Goal: Task Accomplishment & Management: Manage account settings

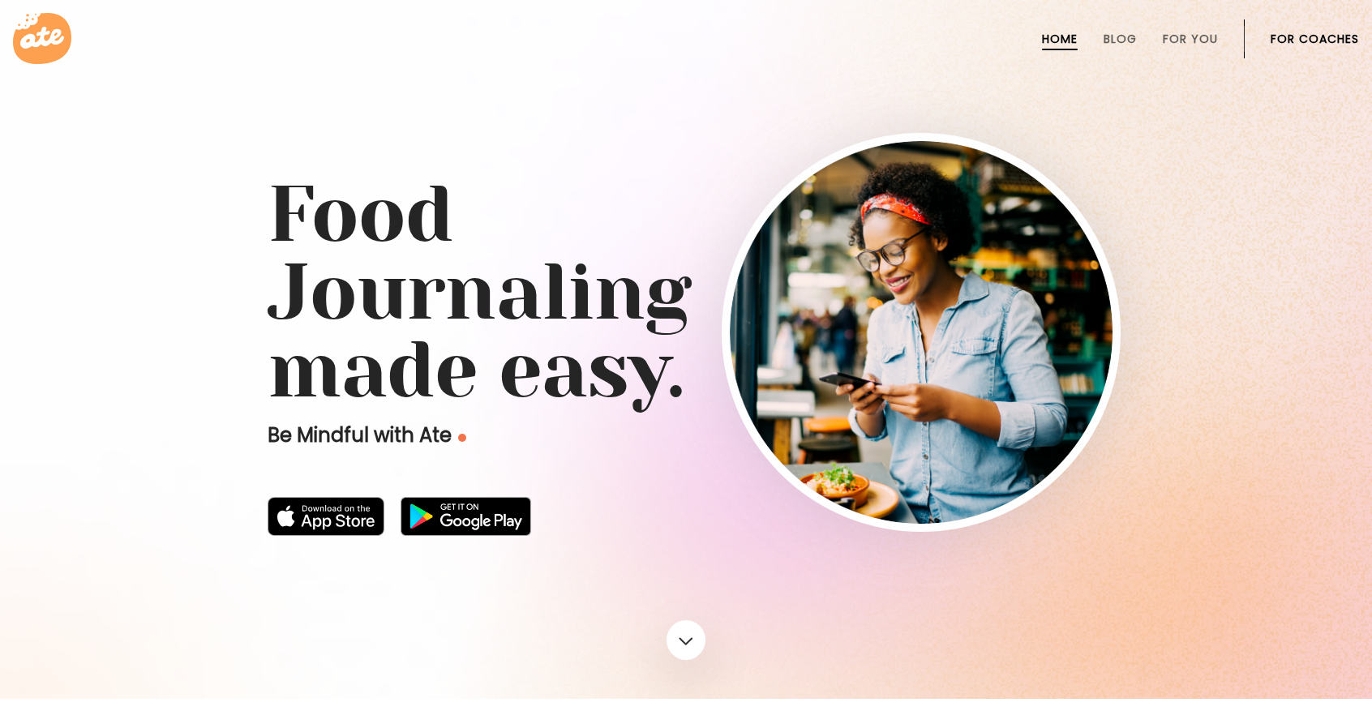
click at [1315, 41] on link "For Coaches" at bounding box center [1314, 38] width 88 height 13
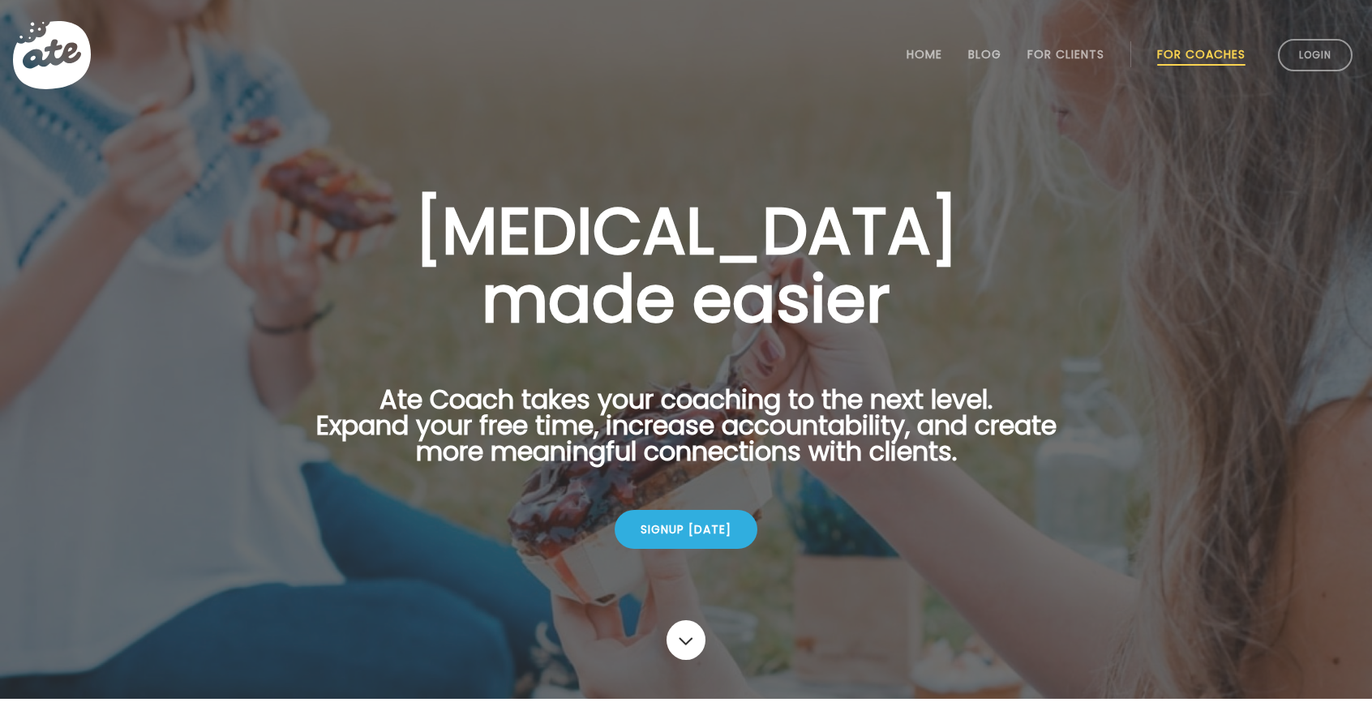
click at [1315, 41] on link "Login" at bounding box center [1315, 55] width 75 height 32
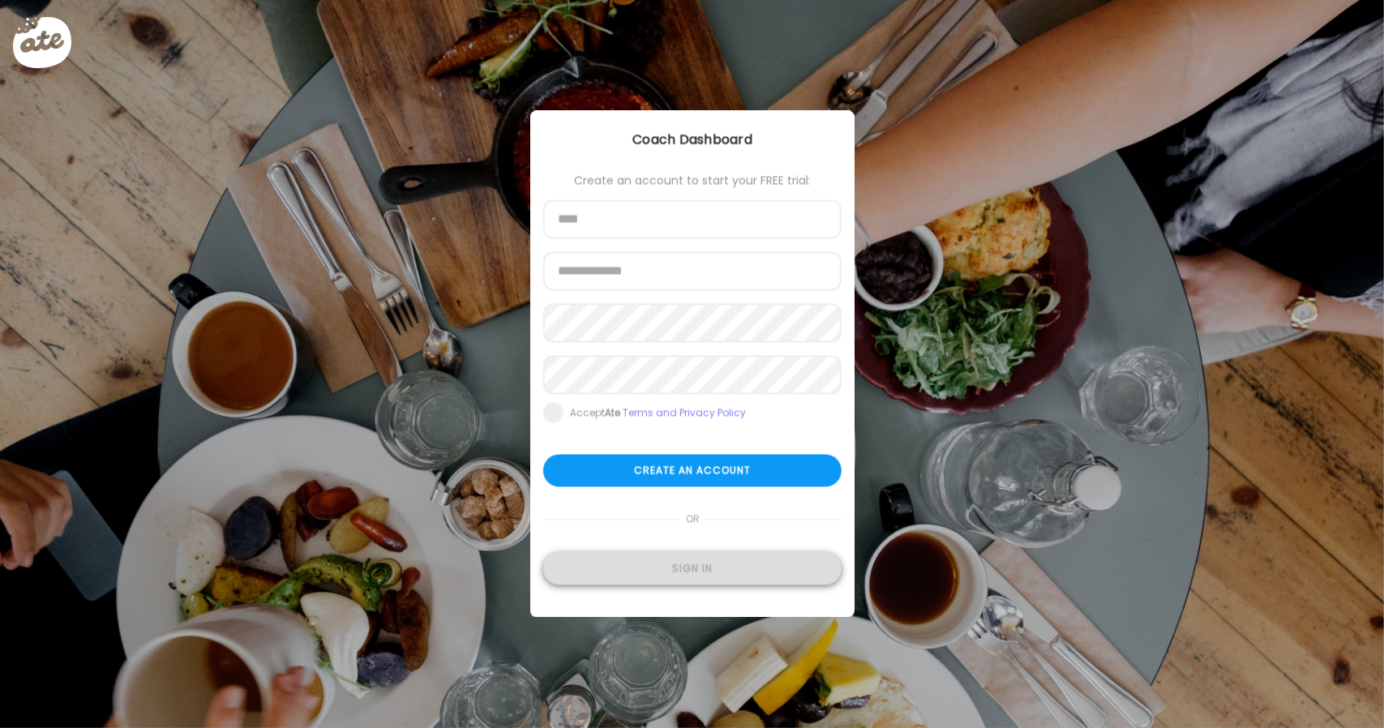
type input "**********"
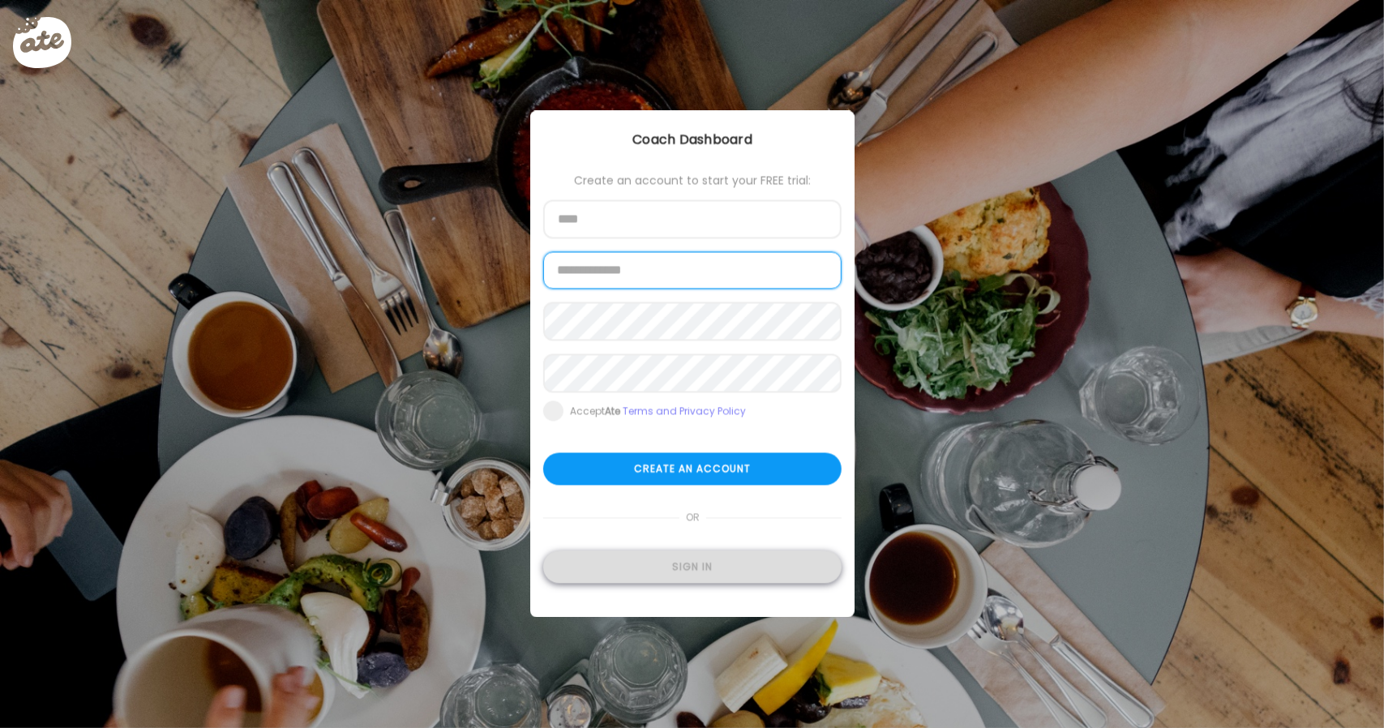
type input "**********"
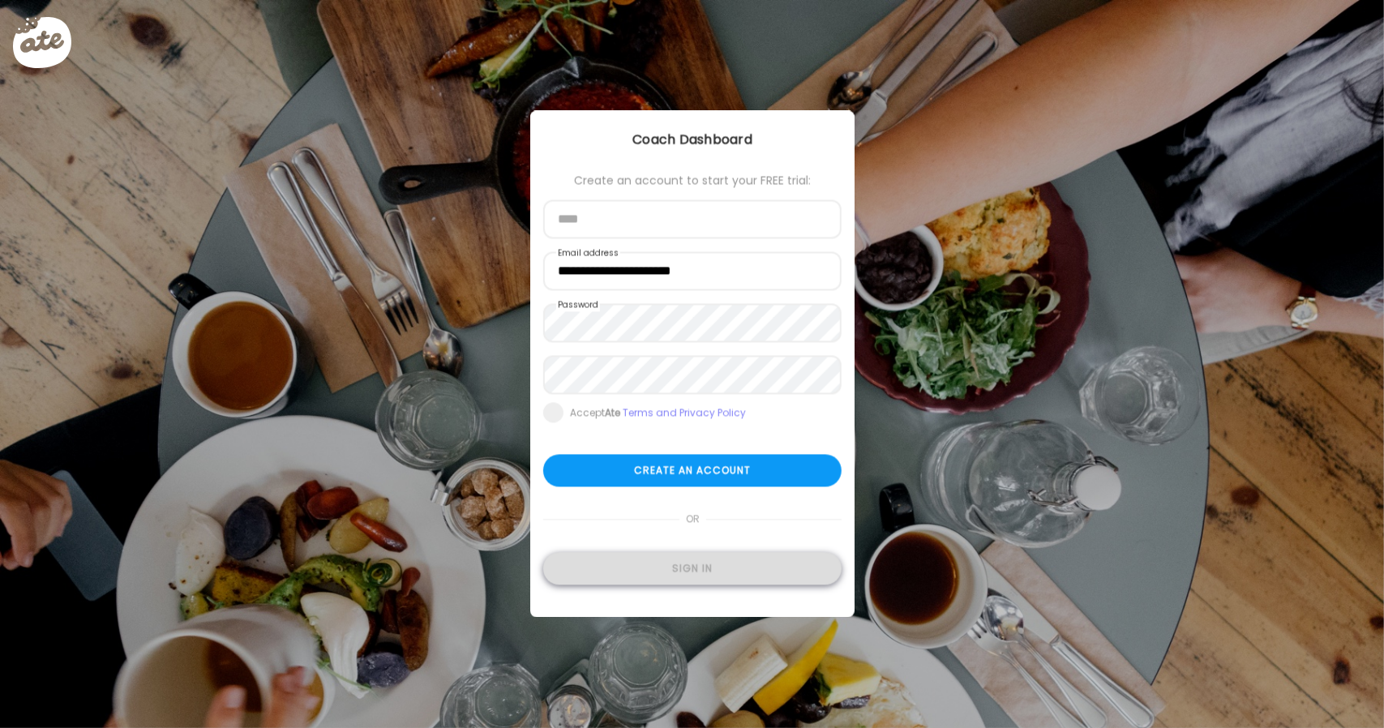
click at [680, 568] on div "Sign in" at bounding box center [692, 569] width 298 height 32
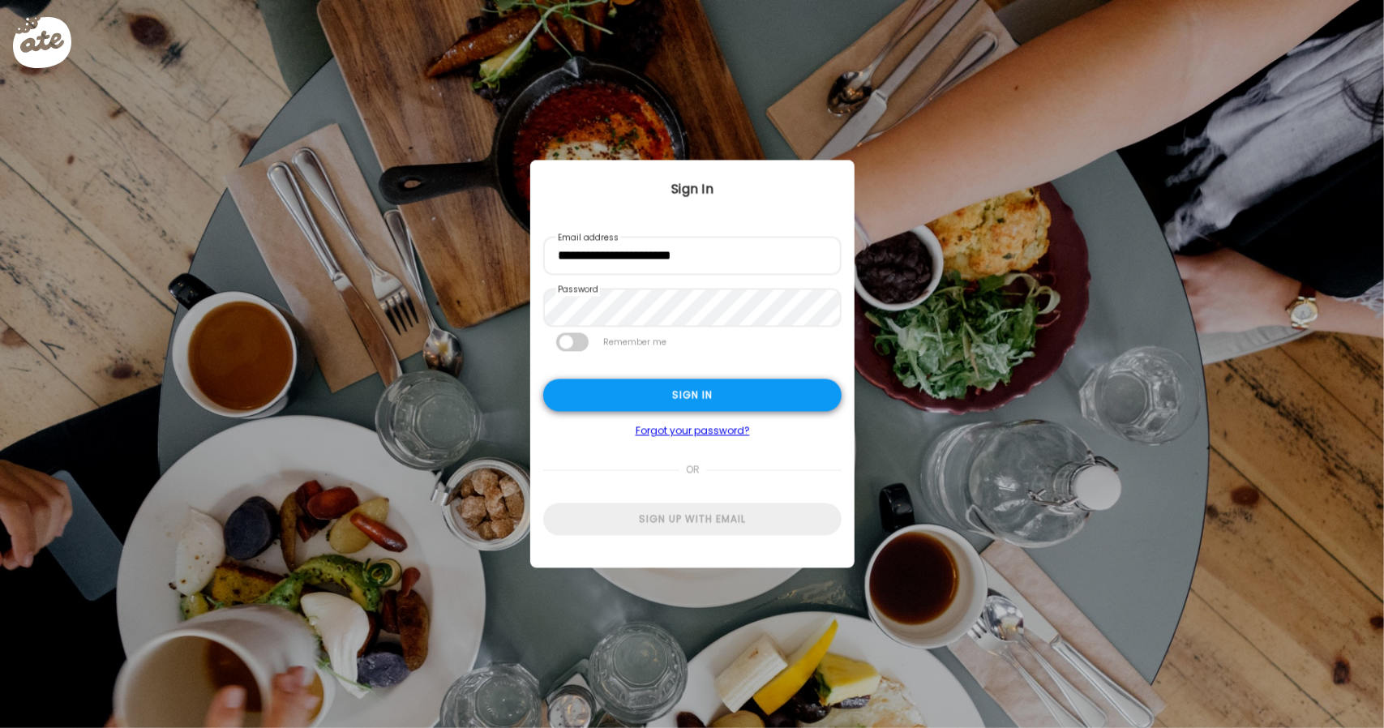
click at [727, 401] on div "Sign in" at bounding box center [692, 395] width 298 height 32
type input "**********"
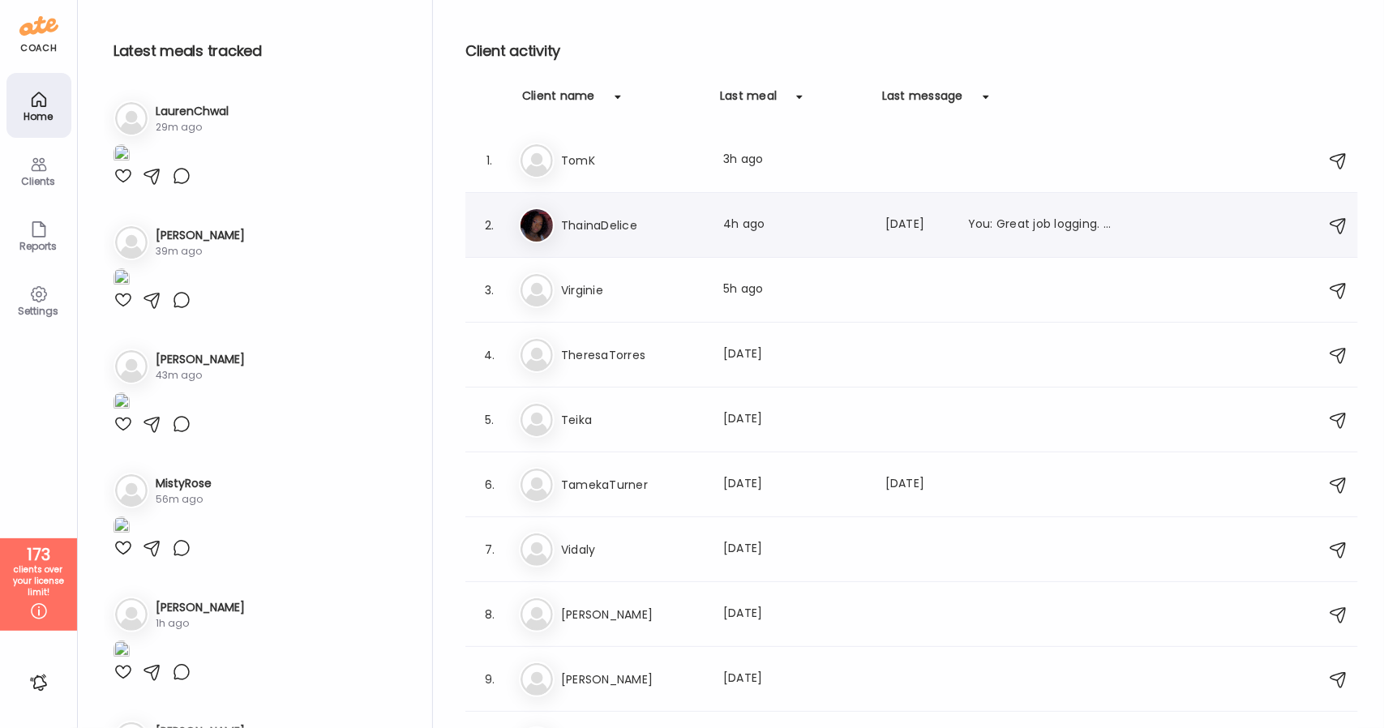
click at [709, 233] on div "Th ThainaDelice Last meal: 4h ago Last message: [DATE] You: Great job logging. …" at bounding box center [914, 226] width 790 height 36
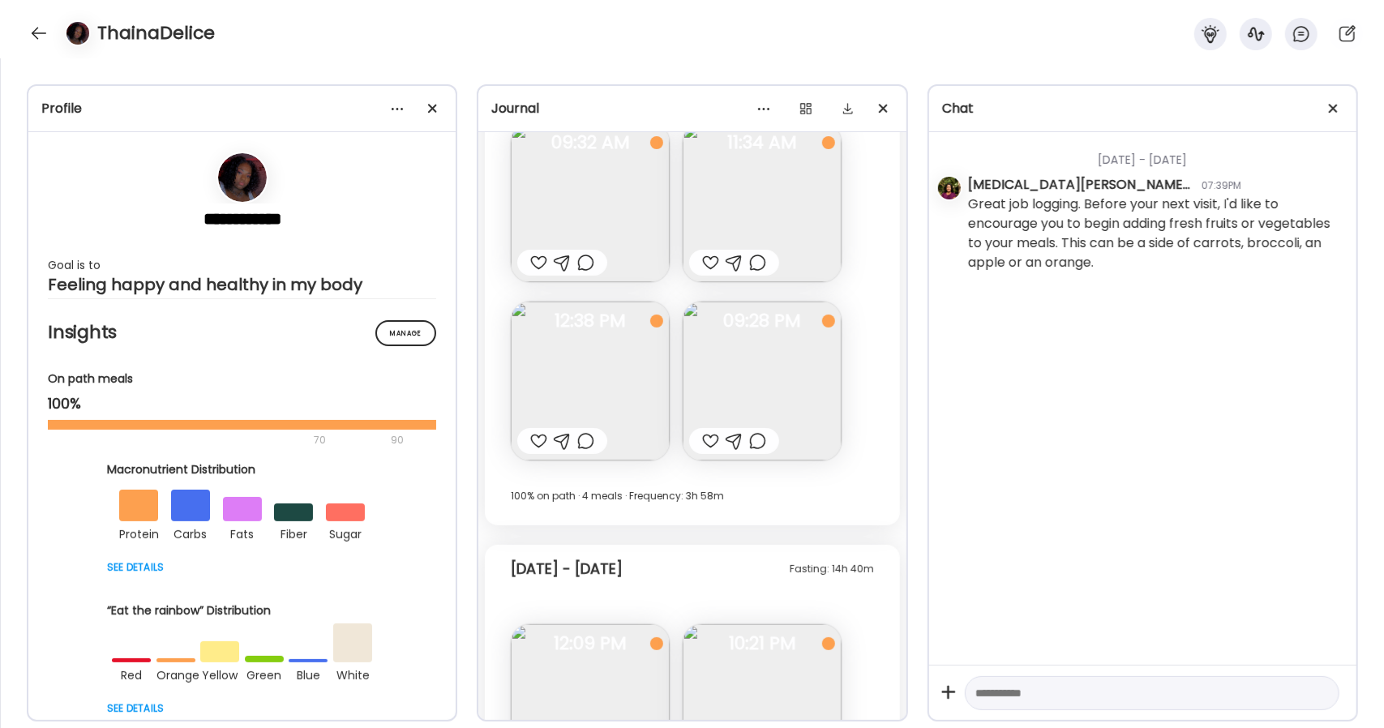
scroll to position [11919, 0]
click at [36, 25] on div at bounding box center [39, 33] width 26 height 26
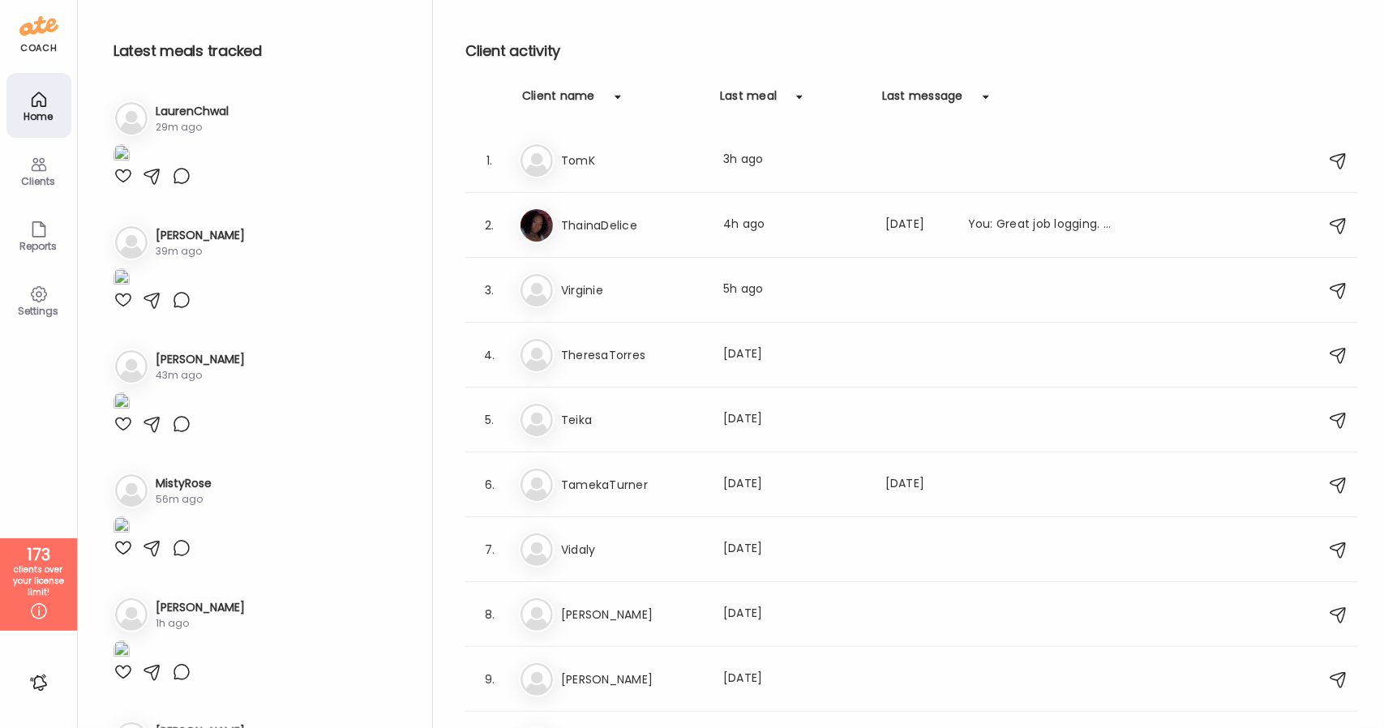
click at [24, 171] on div "Clients" at bounding box center [38, 170] width 65 height 65
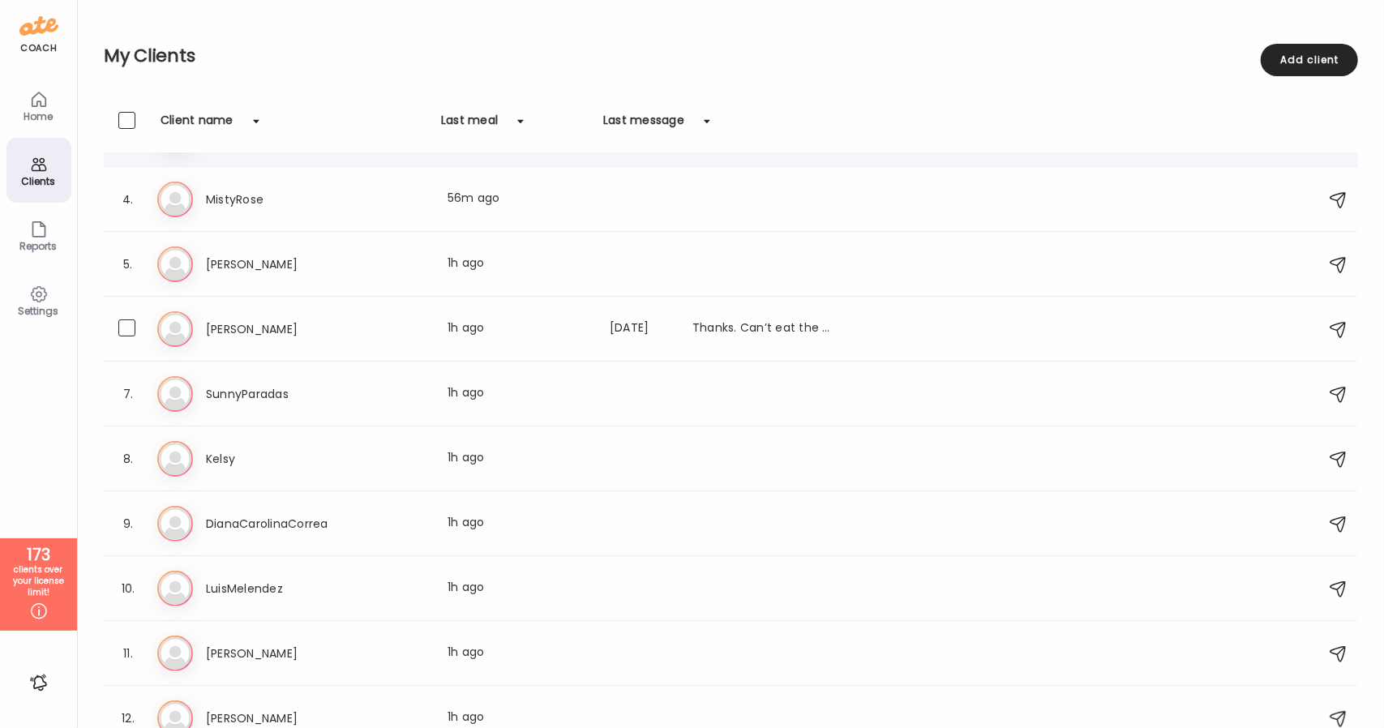
scroll to position [181, 0]
click at [298, 400] on h3 "SunnyParadas" at bounding box center [277, 392] width 143 height 19
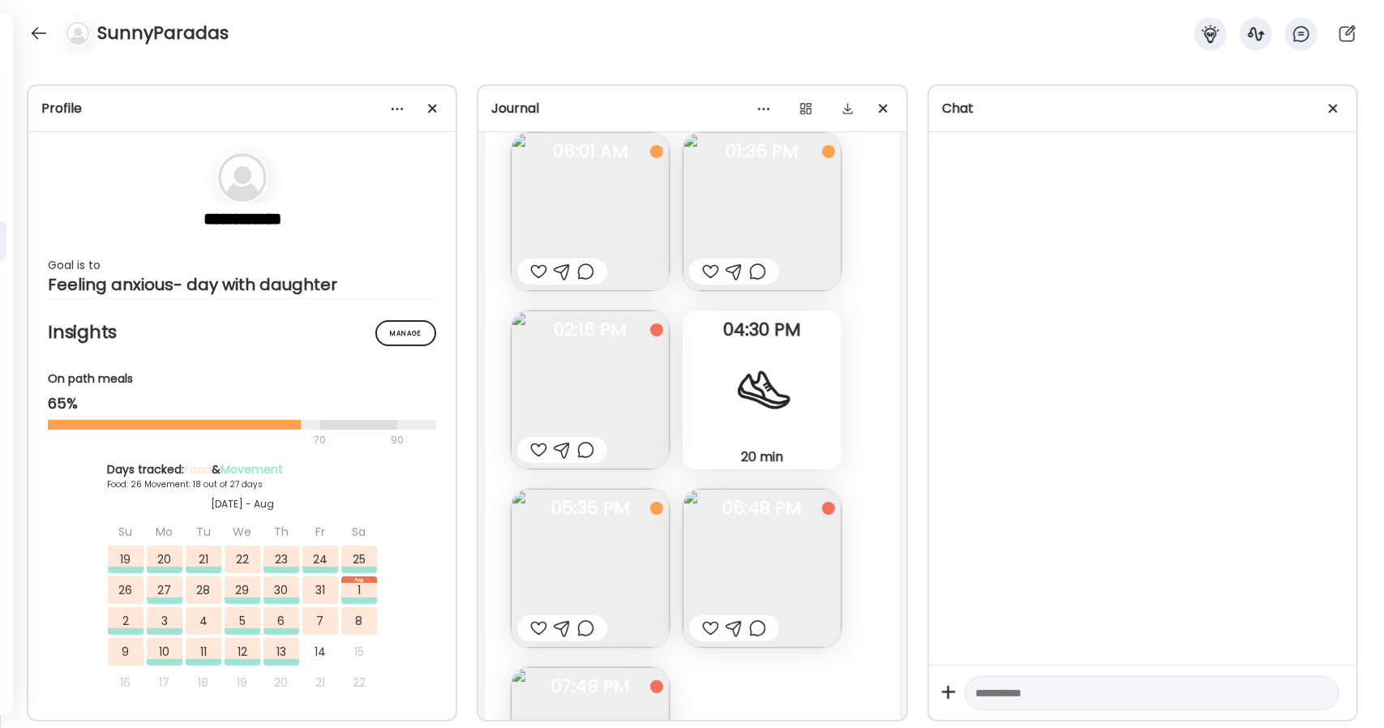
scroll to position [226, 0]
click at [32, 32] on div at bounding box center [39, 33] width 26 height 26
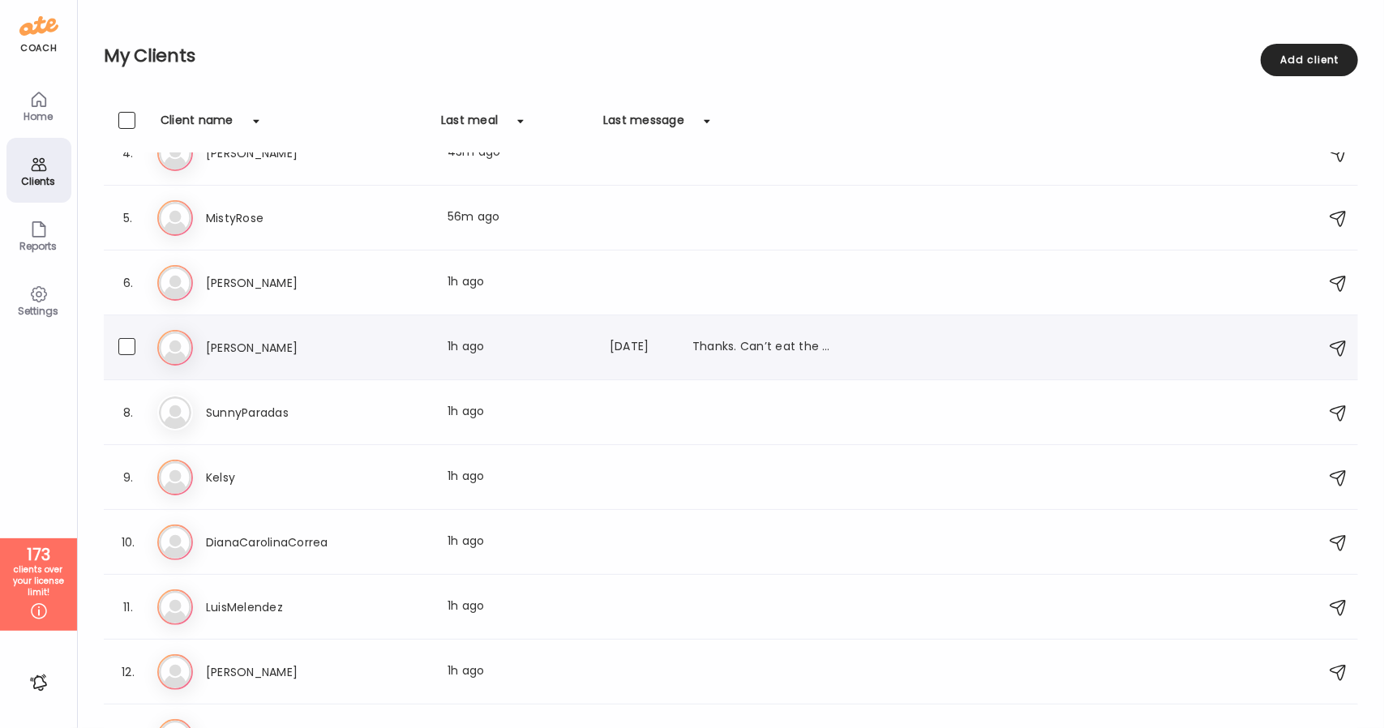
scroll to position [0, 0]
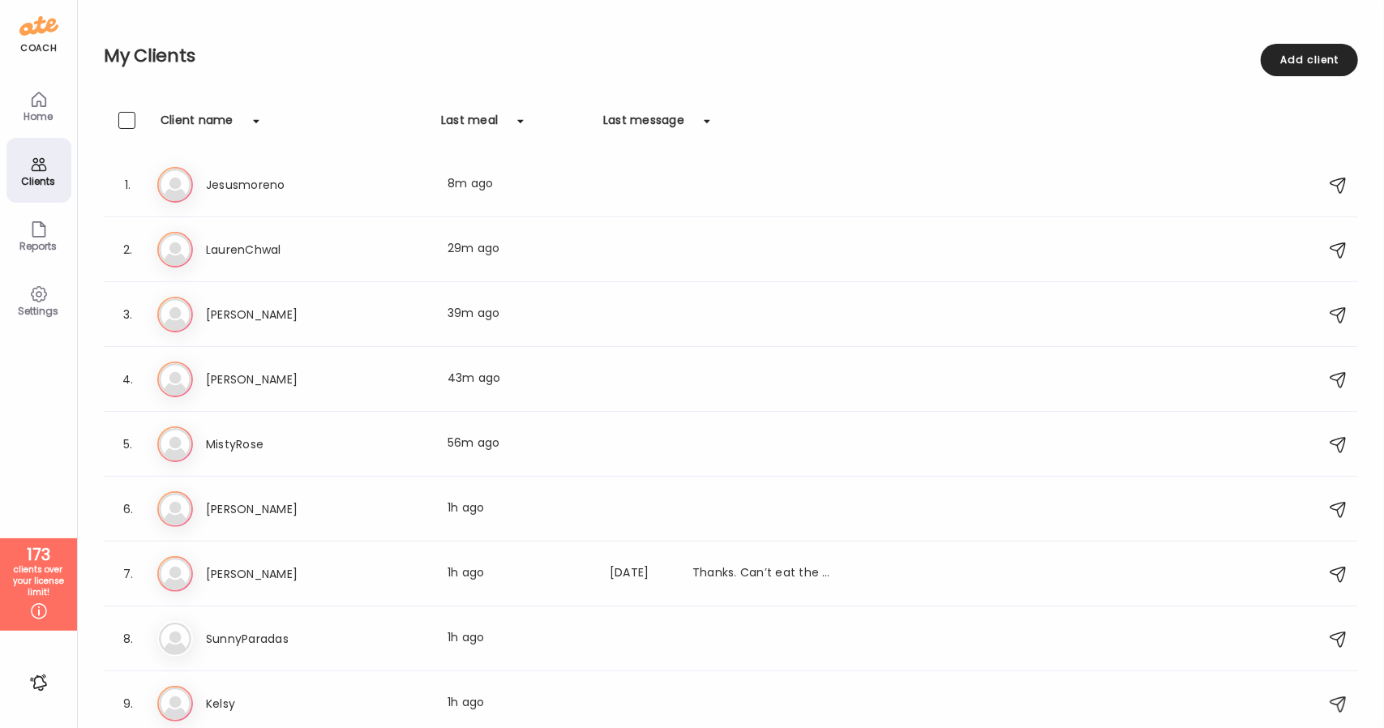
click at [25, 111] on div "Home" at bounding box center [39, 116] width 58 height 11
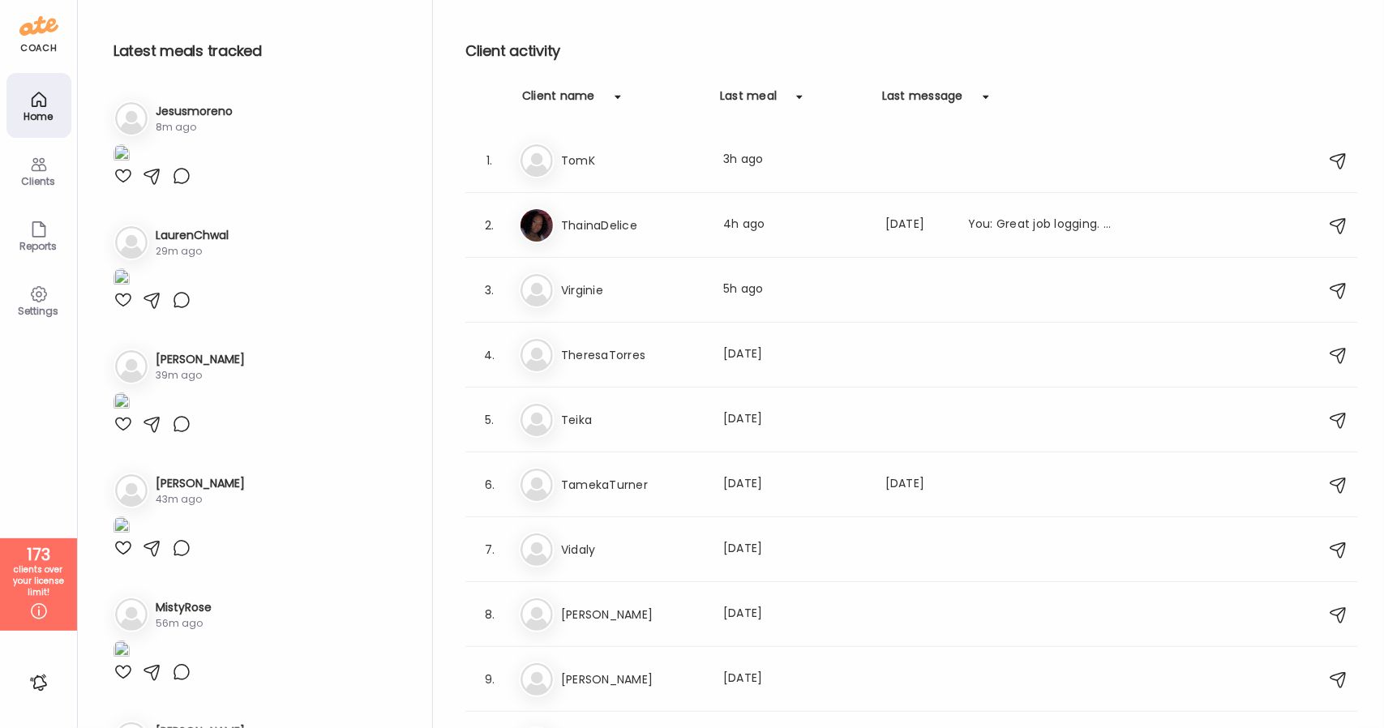
click at [42, 182] on div "Clients" at bounding box center [39, 181] width 58 height 11
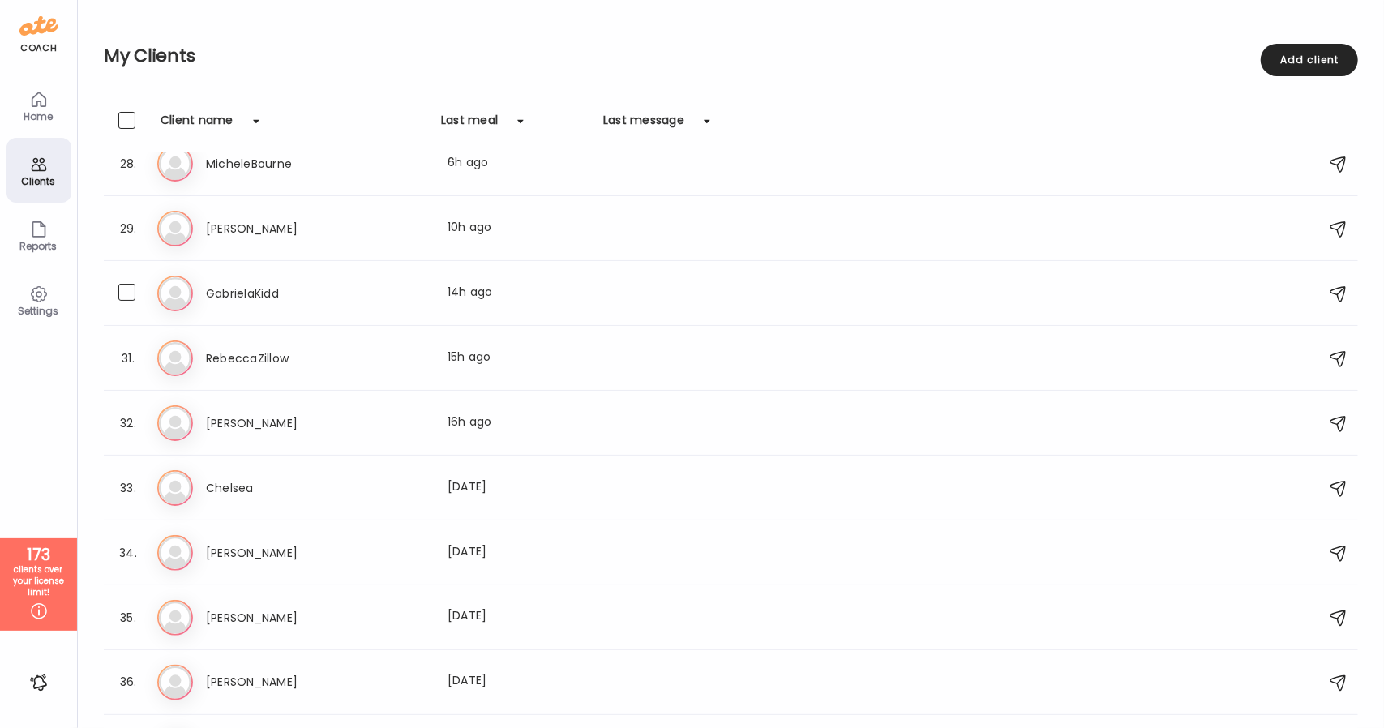
scroll to position [1772, 0]
click at [327, 490] on h3 "Chelsea" at bounding box center [277, 487] width 143 height 19
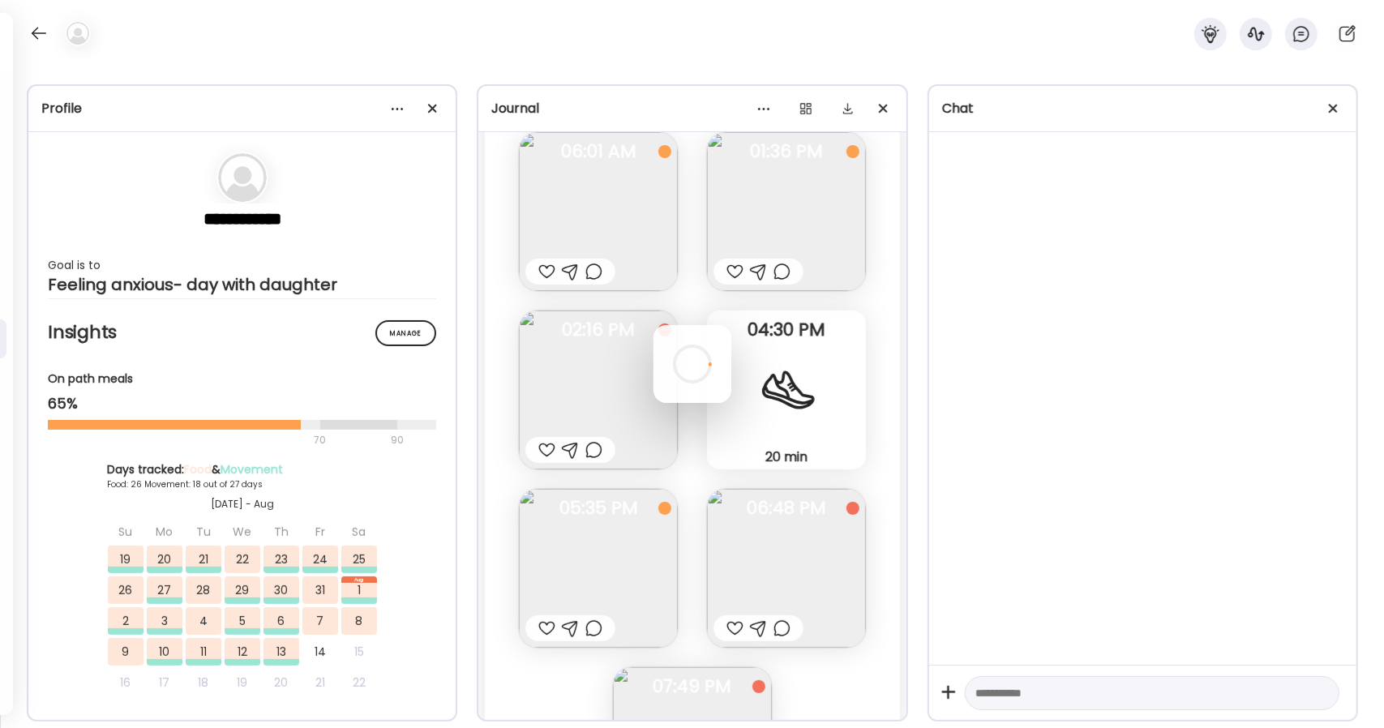
scroll to position [24873, 0]
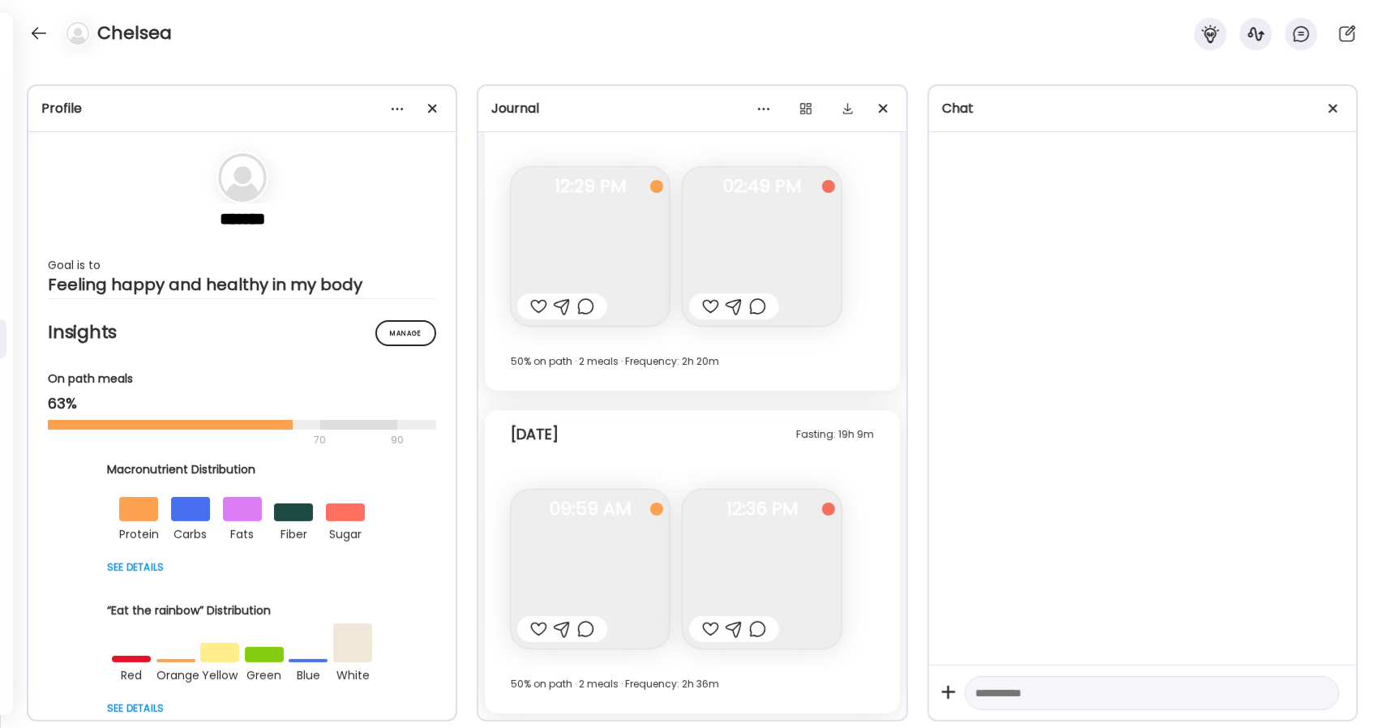
click at [494, 630] on div "Fasting: 19h 9m [DATE] Bagel w/strawberry AND dragon fruit lemon drop mocktail …" at bounding box center [692, 561] width 414 height 303
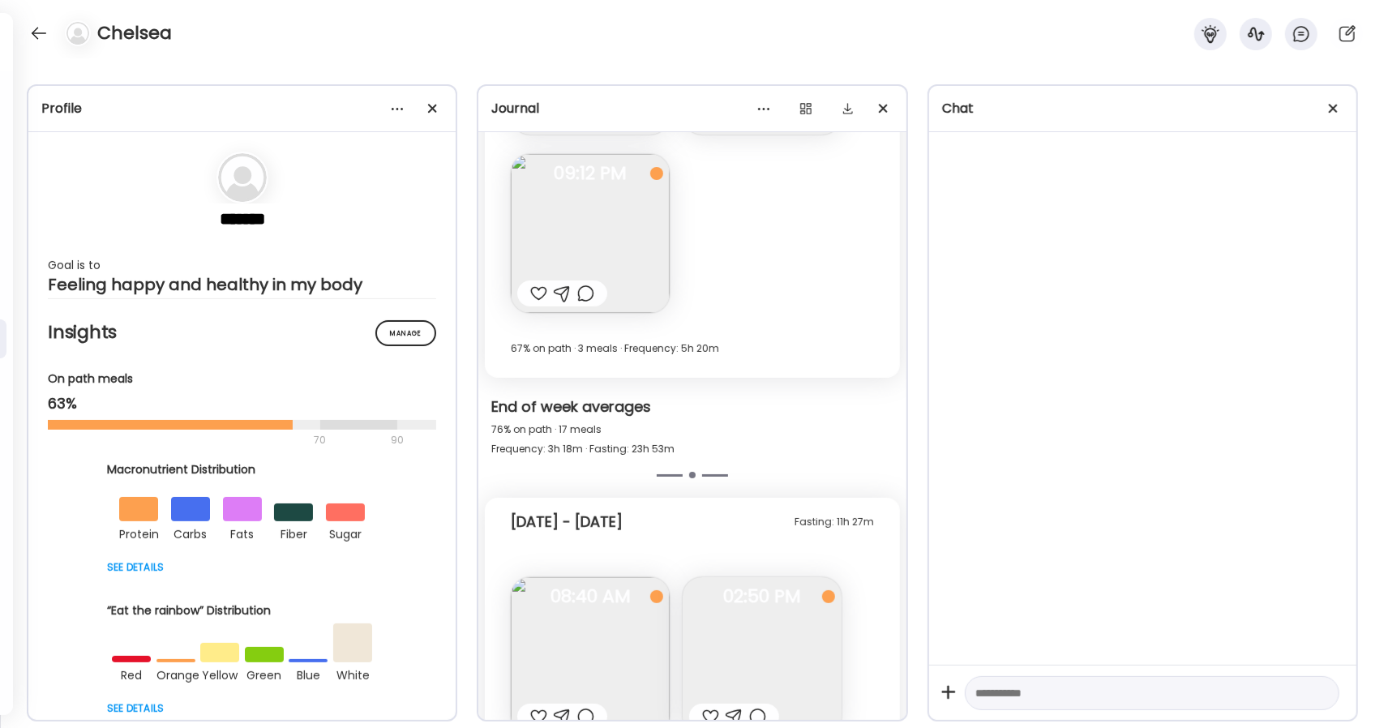
scroll to position [8015, 0]
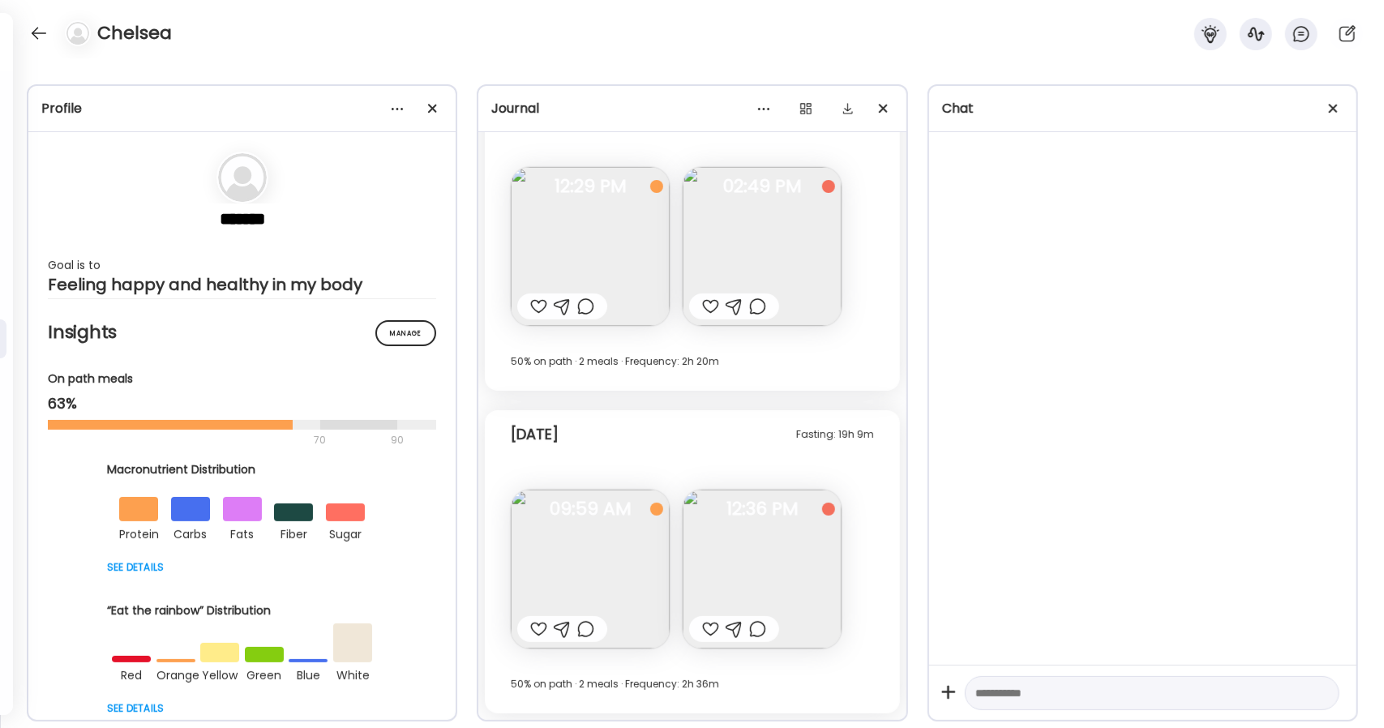
click at [599, 541] on img at bounding box center [590, 569] width 159 height 159
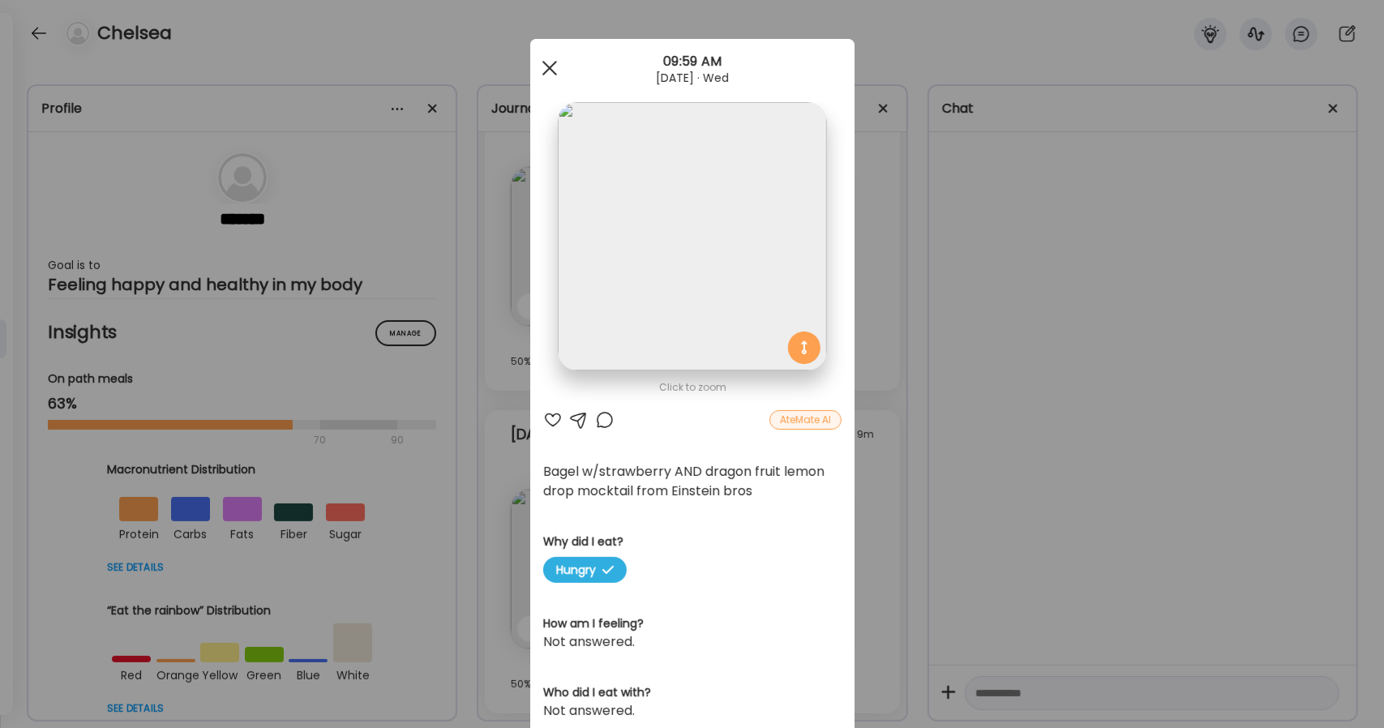
click at [554, 62] on div at bounding box center [549, 68] width 32 height 32
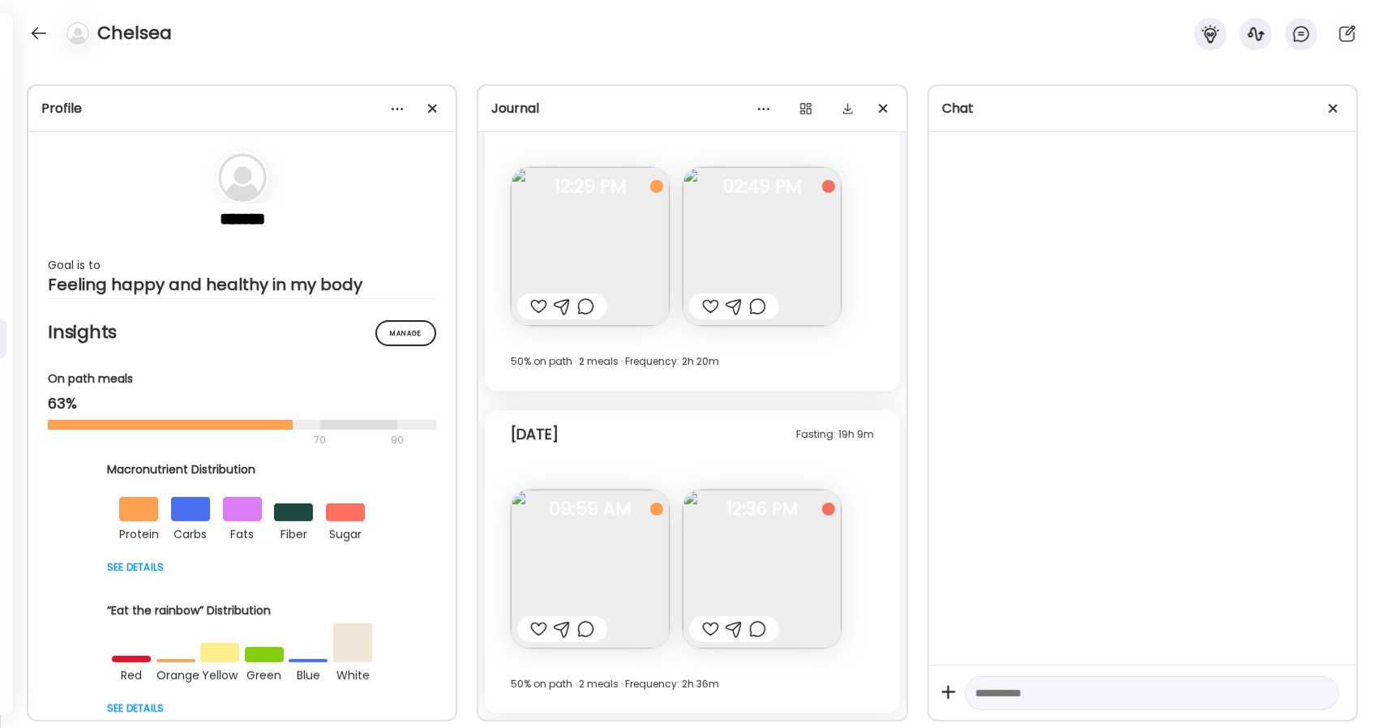
click at [742, 591] on img at bounding box center [762, 569] width 159 height 159
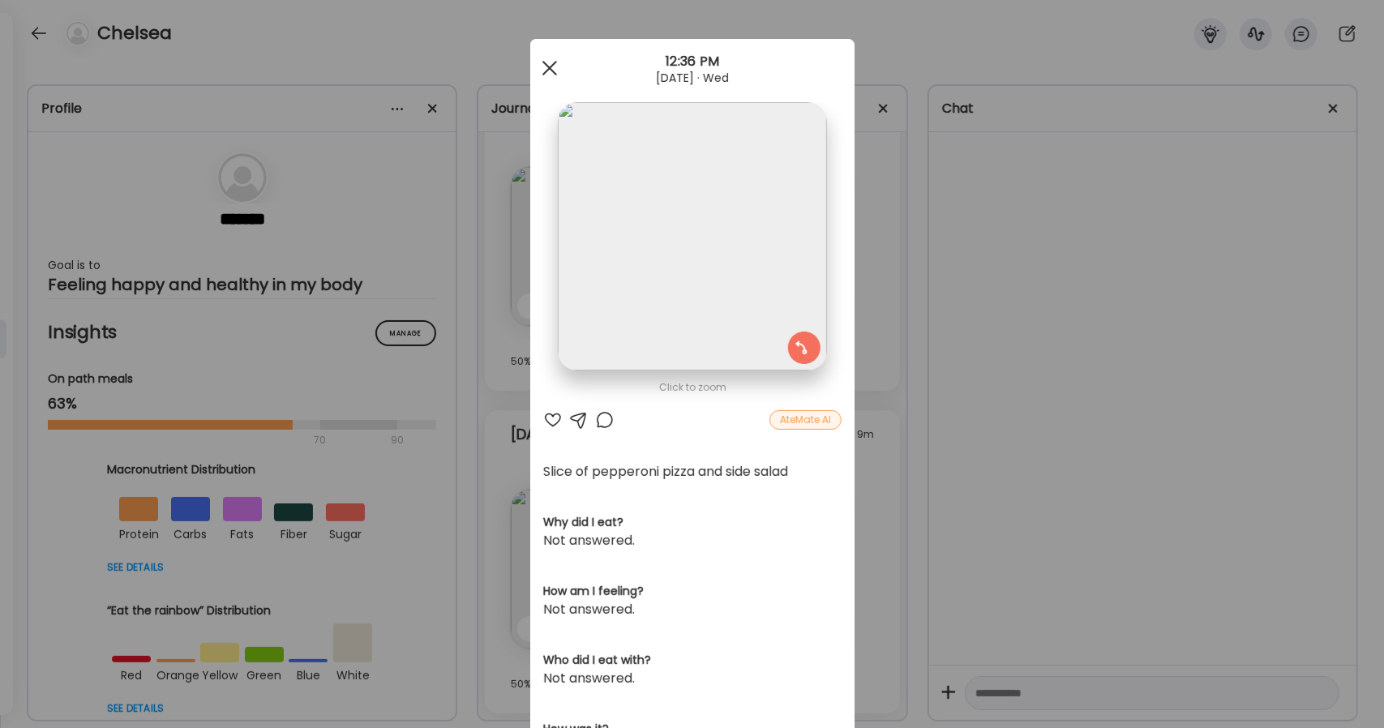
click at [548, 69] on div at bounding box center [549, 68] width 32 height 32
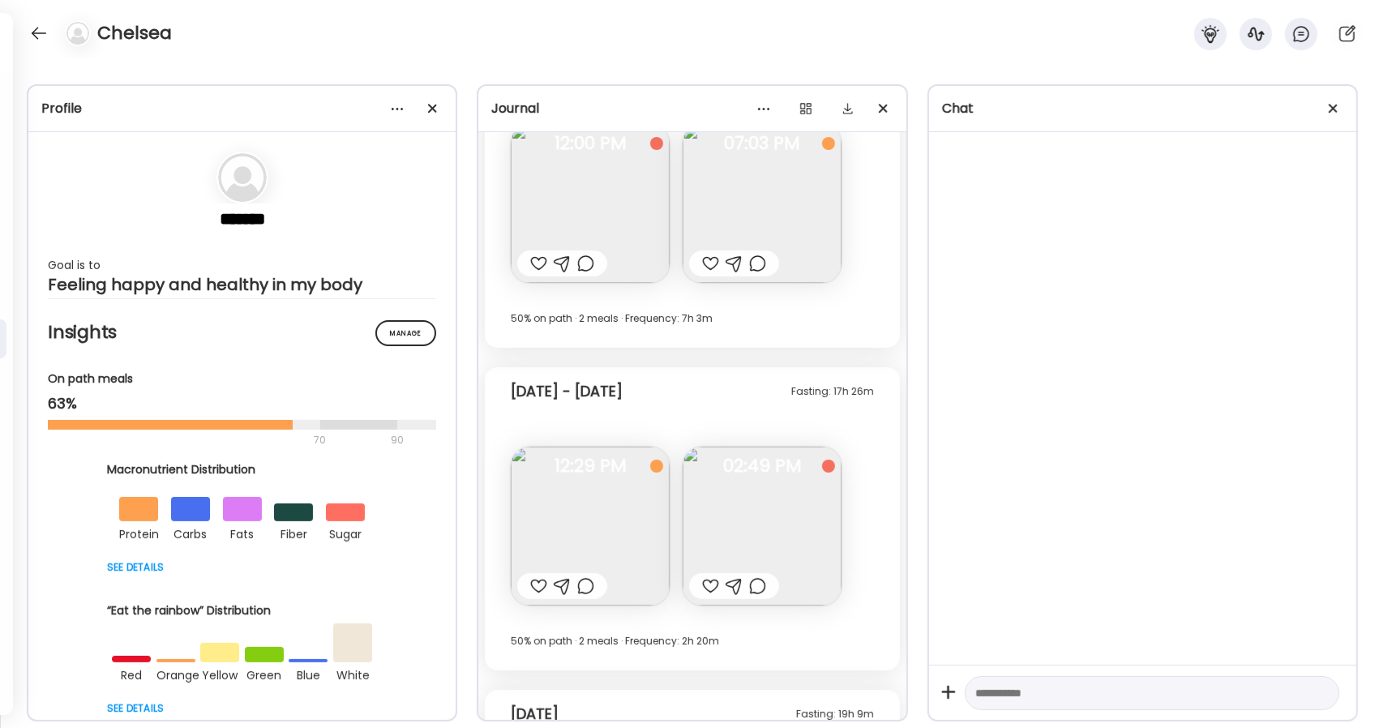
scroll to position [7743, 0]
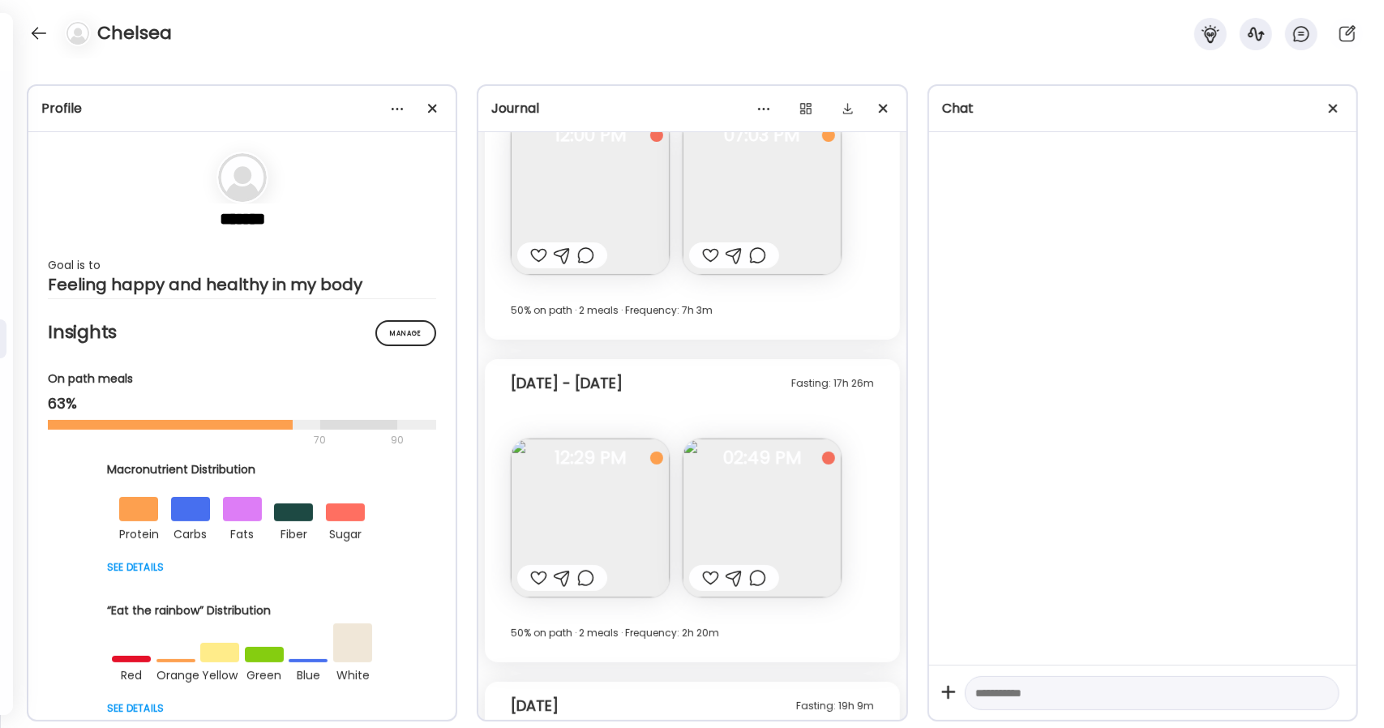
click at [720, 503] on img at bounding box center [762, 518] width 159 height 159
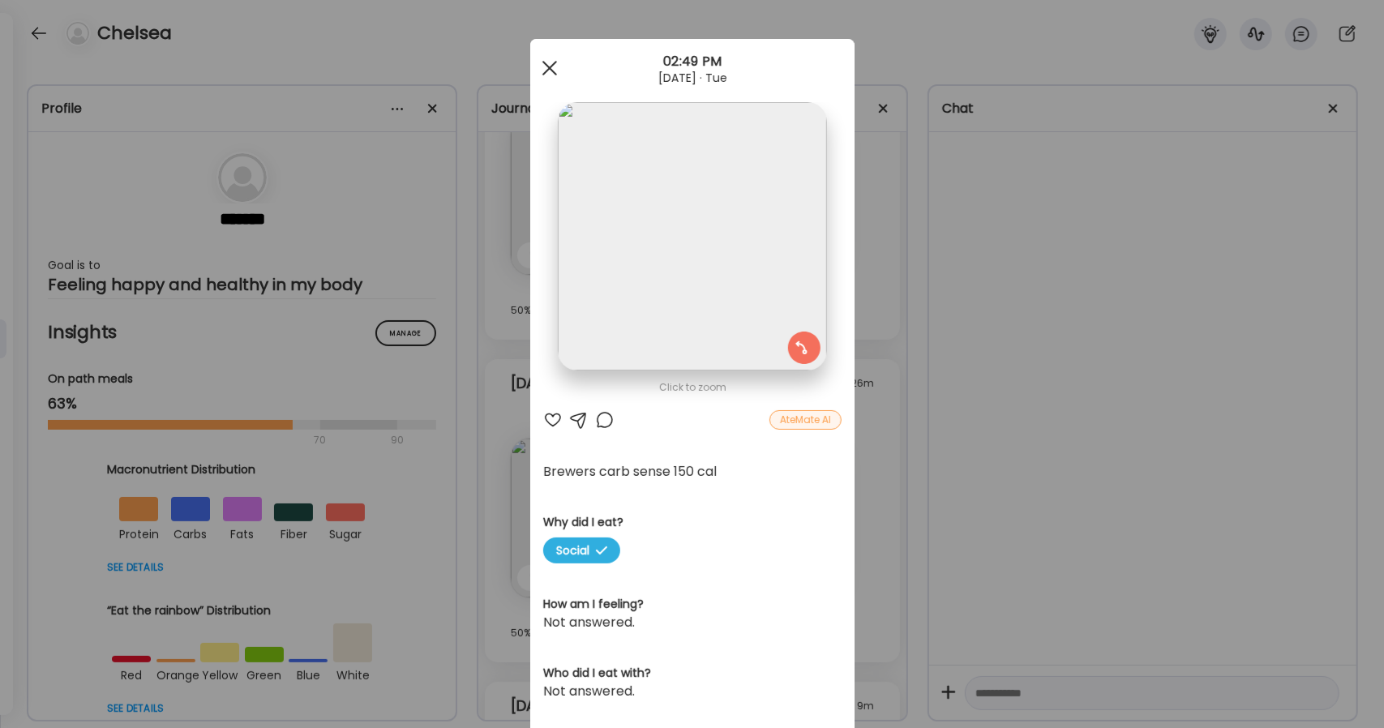
click at [552, 62] on div at bounding box center [549, 68] width 32 height 32
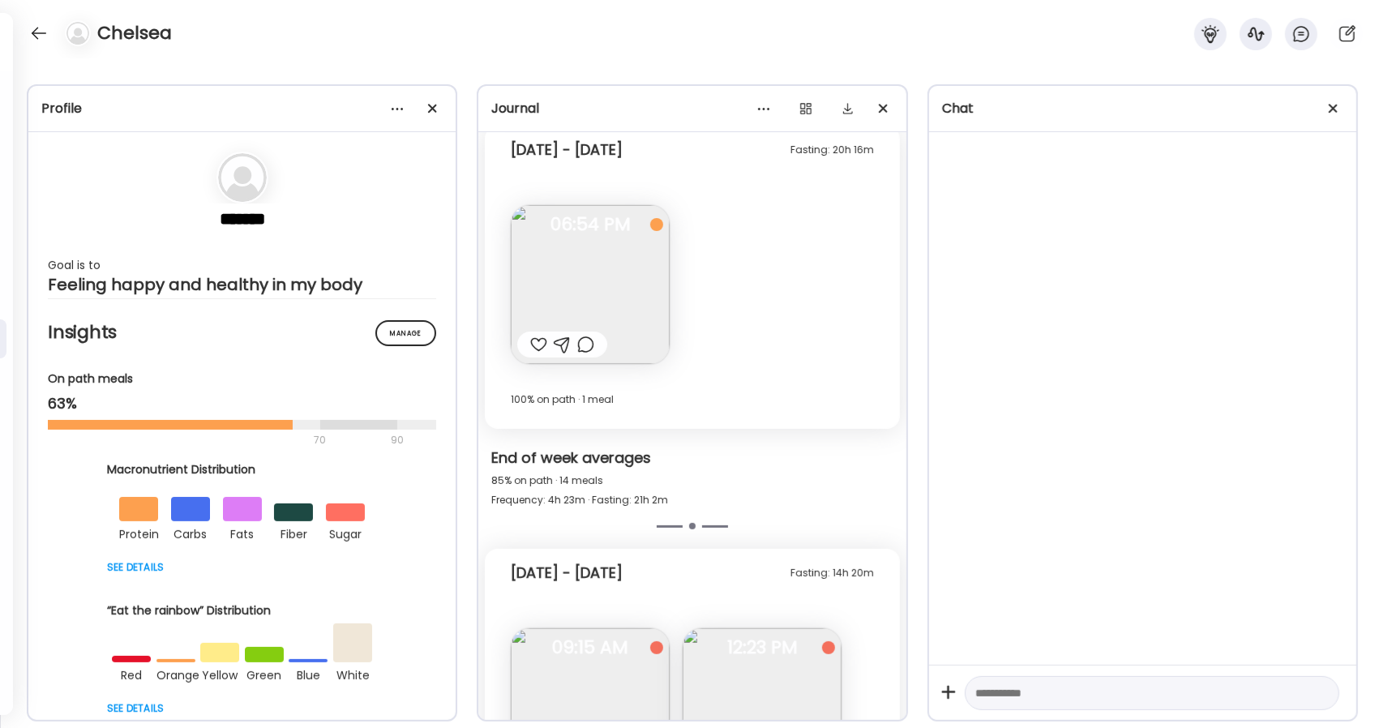
scroll to position [6728, 0]
click at [584, 289] on img at bounding box center [590, 286] width 159 height 159
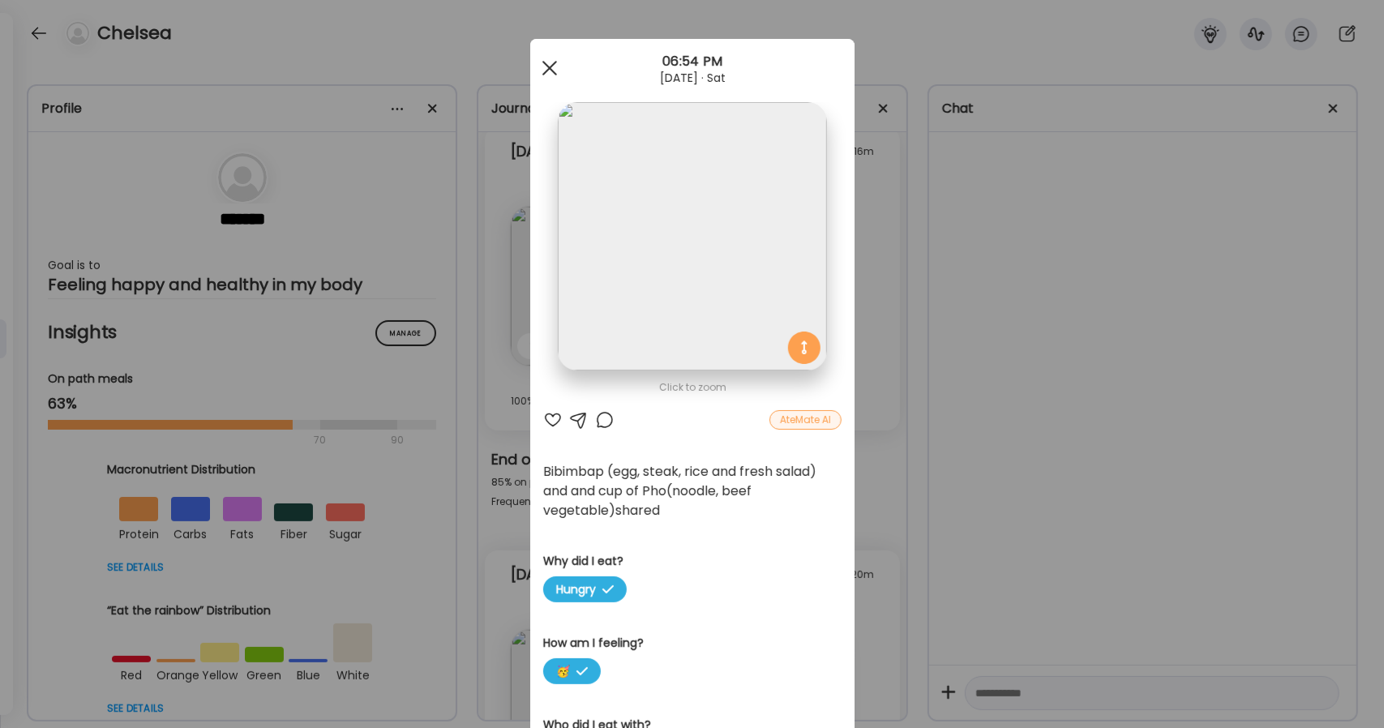
click at [548, 69] on div at bounding box center [549, 68] width 32 height 32
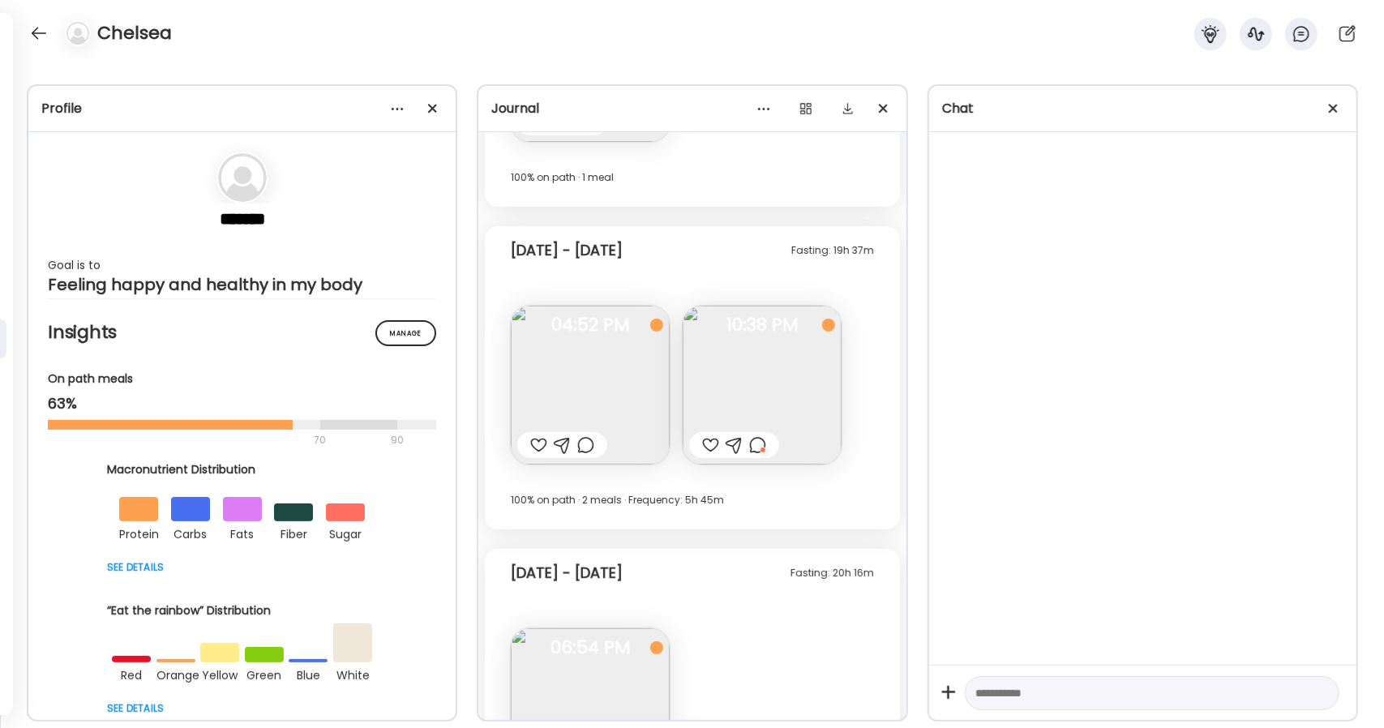
scroll to position [6307, 0]
click at [788, 398] on img at bounding box center [762, 384] width 159 height 159
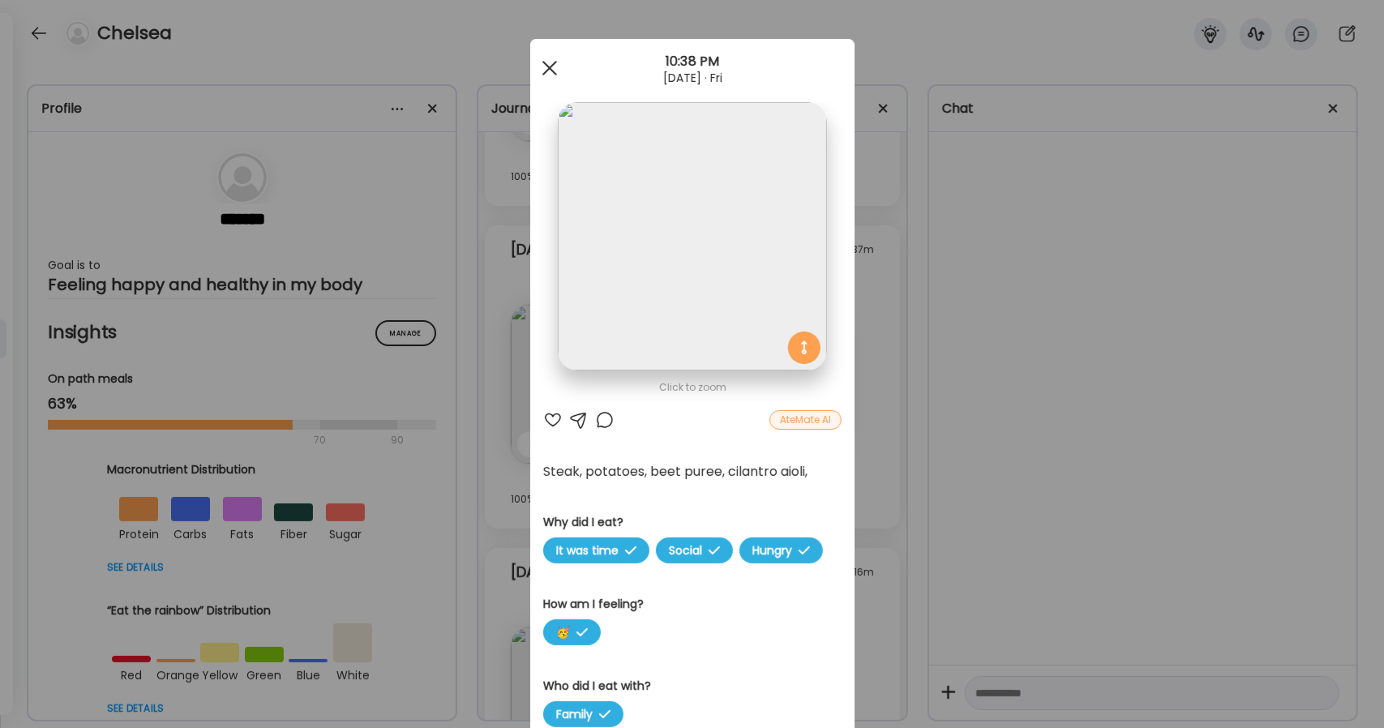
click at [550, 66] on div at bounding box center [549, 68] width 32 height 32
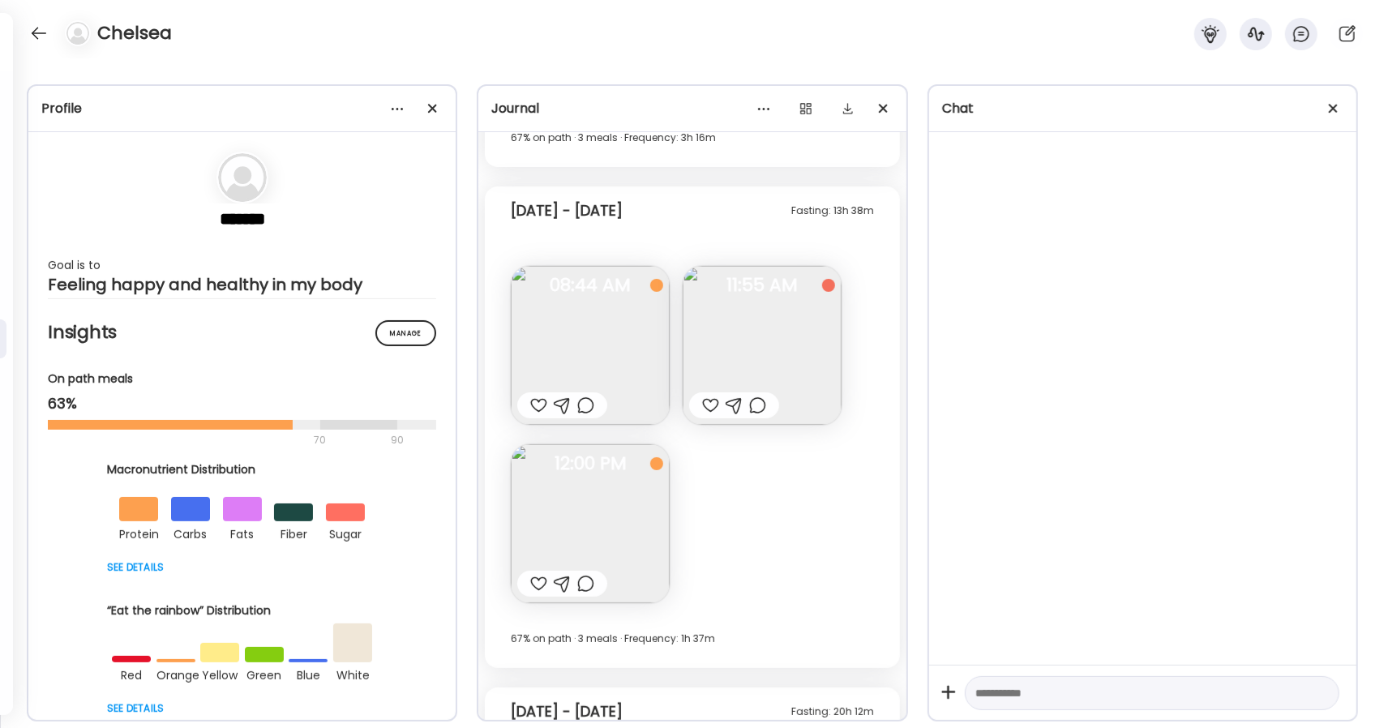
scroll to position [2596, 0]
click at [584, 516] on img at bounding box center [590, 522] width 159 height 159
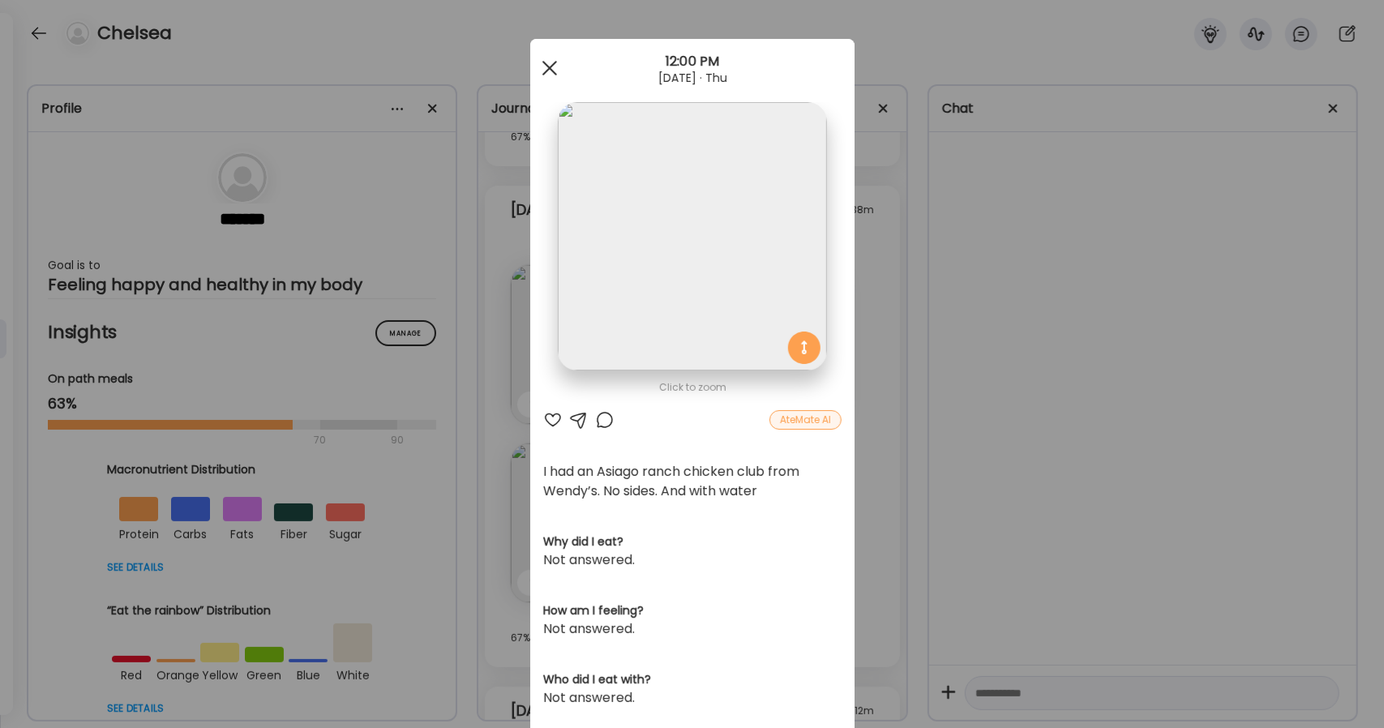
click at [545, 67] on div at bounding box center [549, 68] width 32 height 32
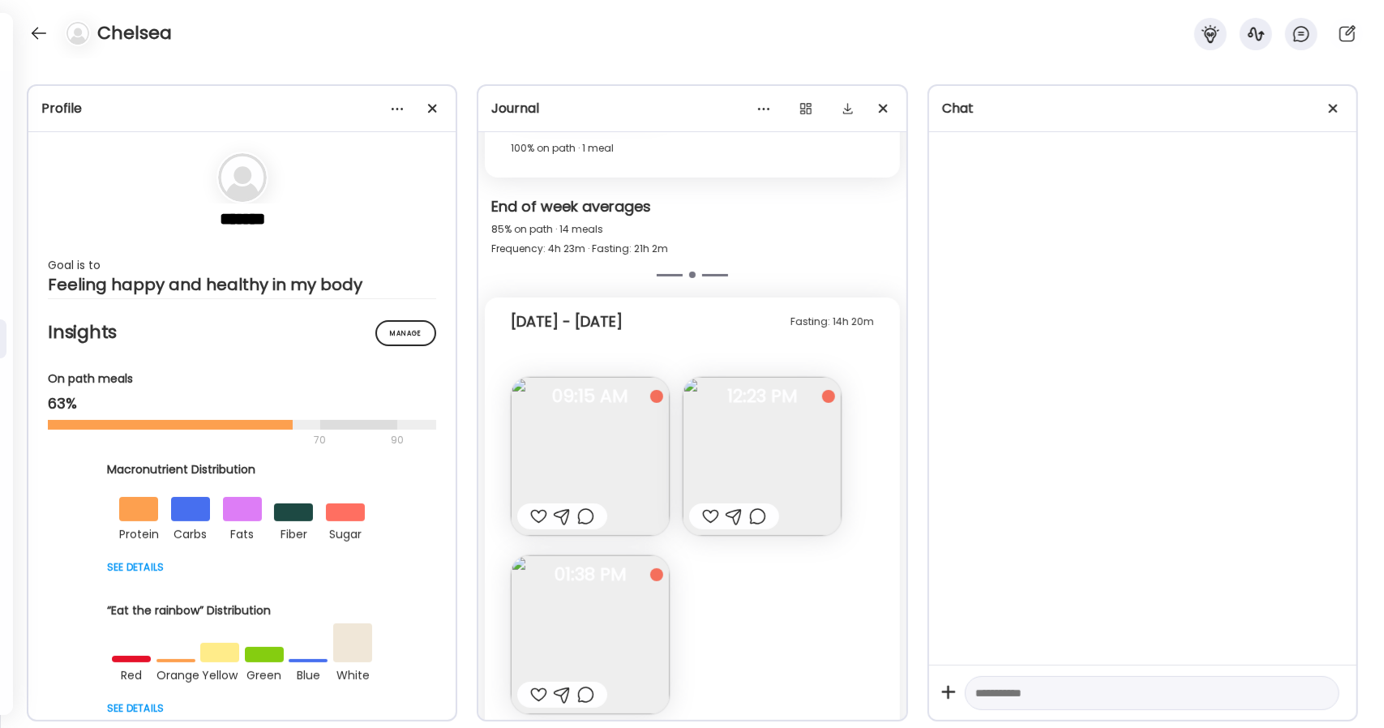
scroll to position [6981, 0]
